Goal: Task Accomplishment & Management: Complete application form

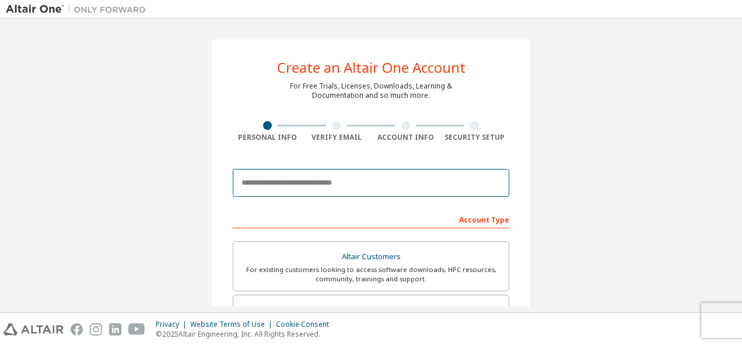
click at [373, 185] on input "email" at bounding box center [371, 183] width 276 height 28
type input "**********"
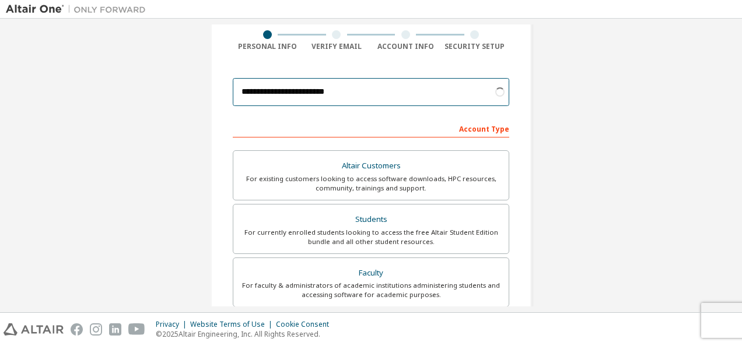
scroll to position [92, 0]
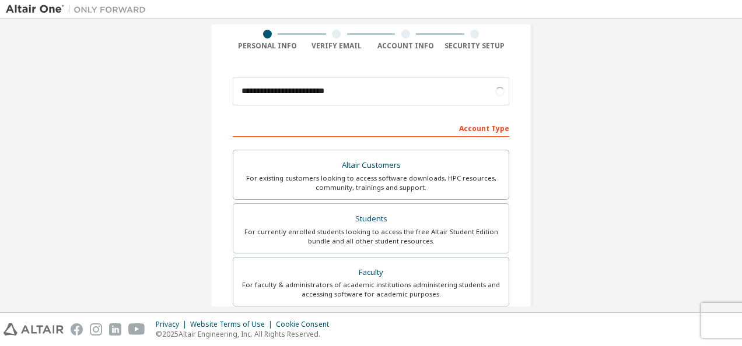
click at [363, 230] on div "For currently enrolled students looking to access the free Altair Student Editi…" at bounding box center [370, 236] width 261 height 19
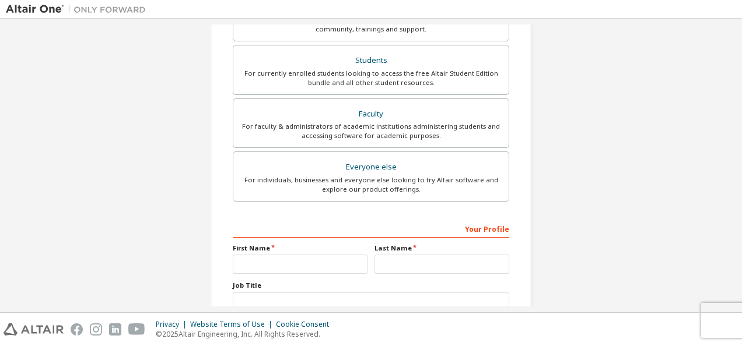
scroll to position [332, 0]
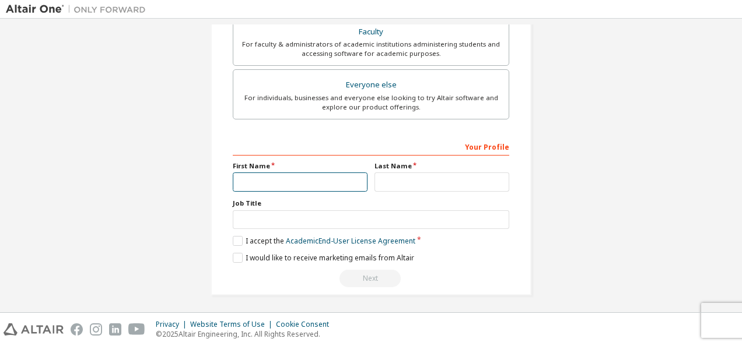
click at [317, 182] on input "text" at bounding box center [300, 182] width 135 height 19
type input "*****"
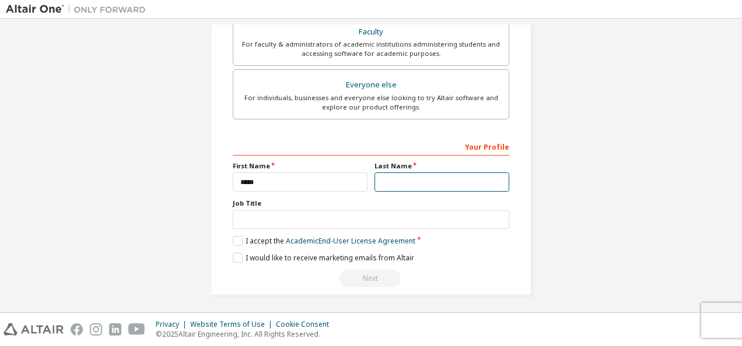
click at [393, 181] on input "text" at bounding box center [441, 182] width 135 height 19
type input "******"
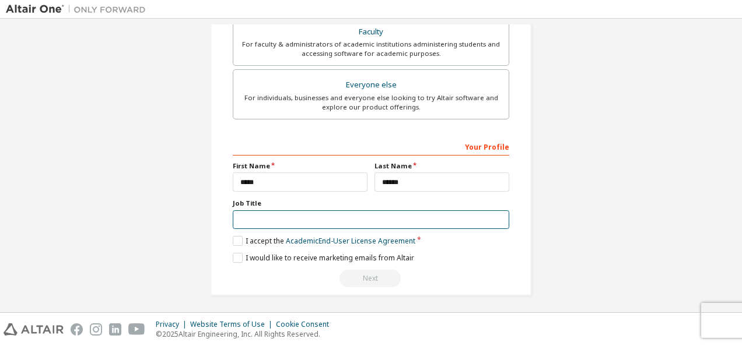
click at [358, 217] on input "text" at bounding box center [371, 219] width 276 height 19
type input "*******"
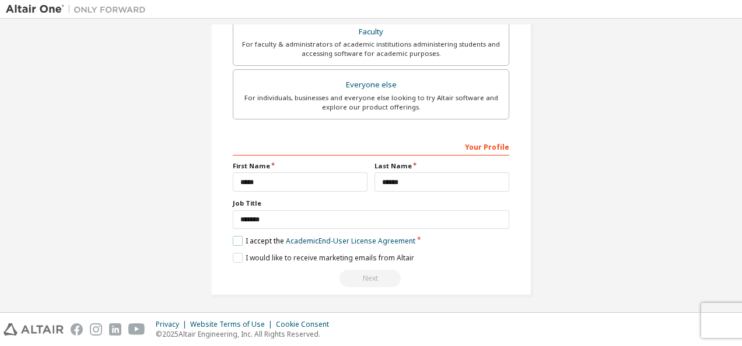
click at [233, 239] on label "I accept the Academic End-User License Agreement" at bounding box center [324, 241] width 182 height 10
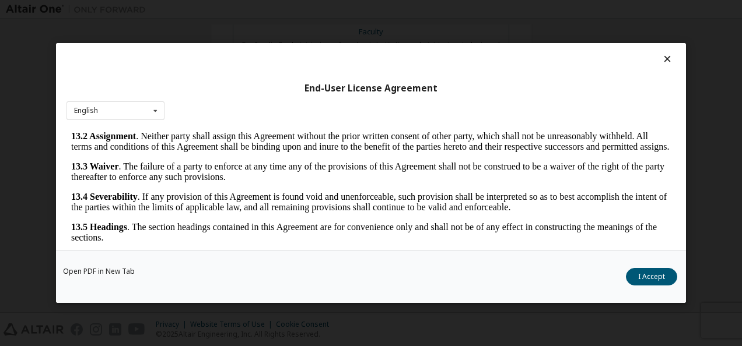
scroll to position [45, 0]
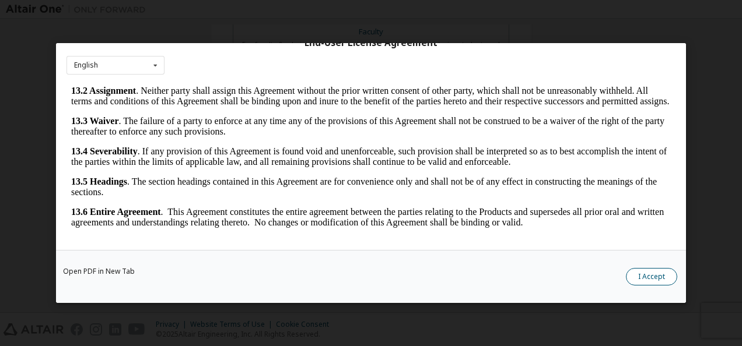
click at [638, 273] on button "I Accept" at bounding box center [651, 276] width 51 height 17
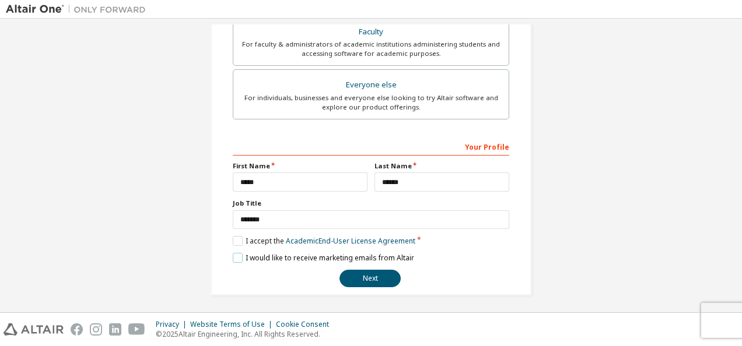
click at [234, 253] on label "I would like to receive marketing emails from Altair" at bounding box center [323, 258] width 181 height 10
click at [371, 279] on button "Next" at bounding box center [369, 278] width 61 height 17
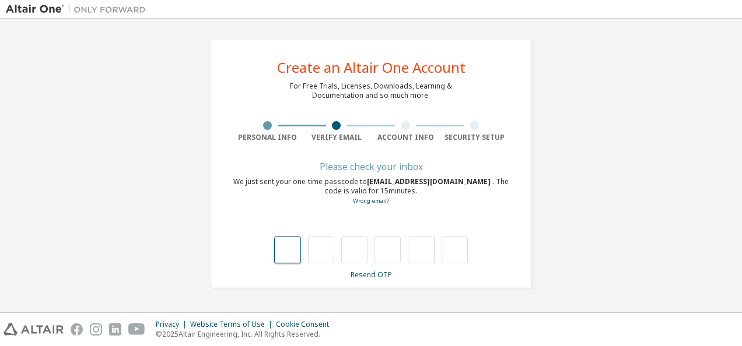
scroll to position [0, 0]
type input "*"
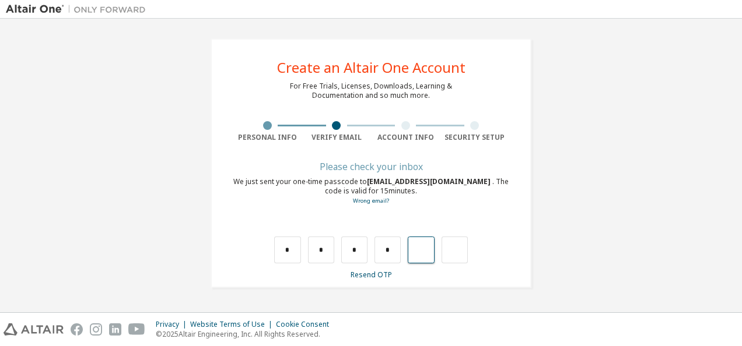
type input "*"
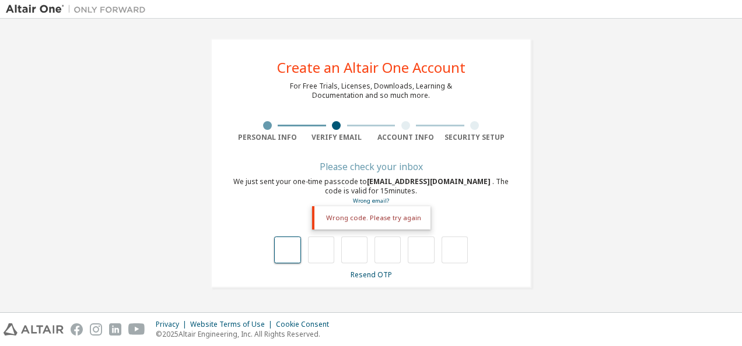
click at [289, 251] on input "text" at bounding box center [287, 250] width 26 height 27
type input "*"
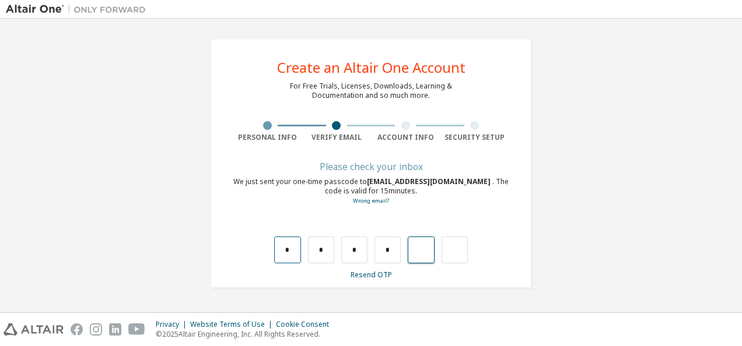
type input "*"
